Goal: Task Accomplishment & Management: Manage account settings

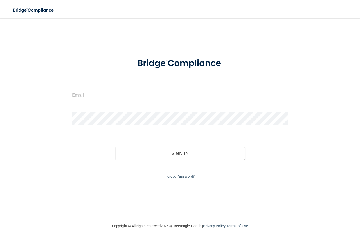
click at [133, 97] on input "email" at bounding box center [180, 94] width 216 height 13
type input "[EMAIL_ADDRESS][DOMAIN_NAME]"
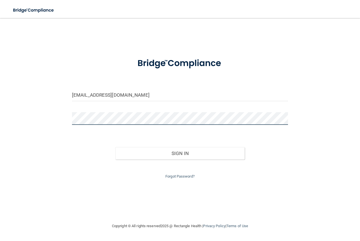
click at [115, 147] on button "Sign In" at bounding box center [180, 153] width 130 height 12
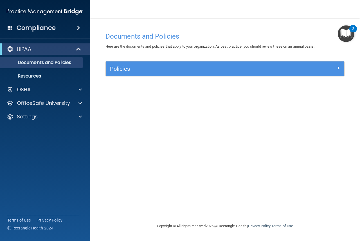
click at [119, 170] on div "Documents and Policies Here are the documents and policies that apply to your o…" at bounding box center [225, 125] width 248 height 193
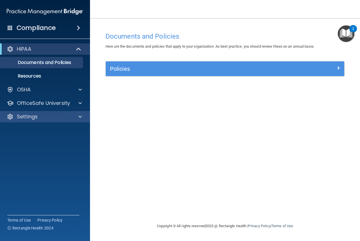
click at [31, 112] on div "Settings" at bounding box center [45, 116] width 90 height 11
click at [31, 120] on p "Settings" at bounding box center [27, 116] width 21 height 7
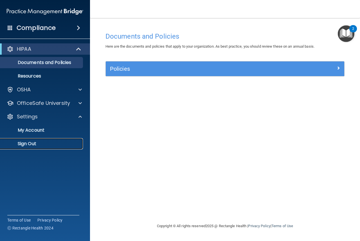
click at [30, 143] on p "Sign Out" at bounding box center [42, 144] width 77 height 6
